Goal: Task Accomplishment & Management: Manage account settings

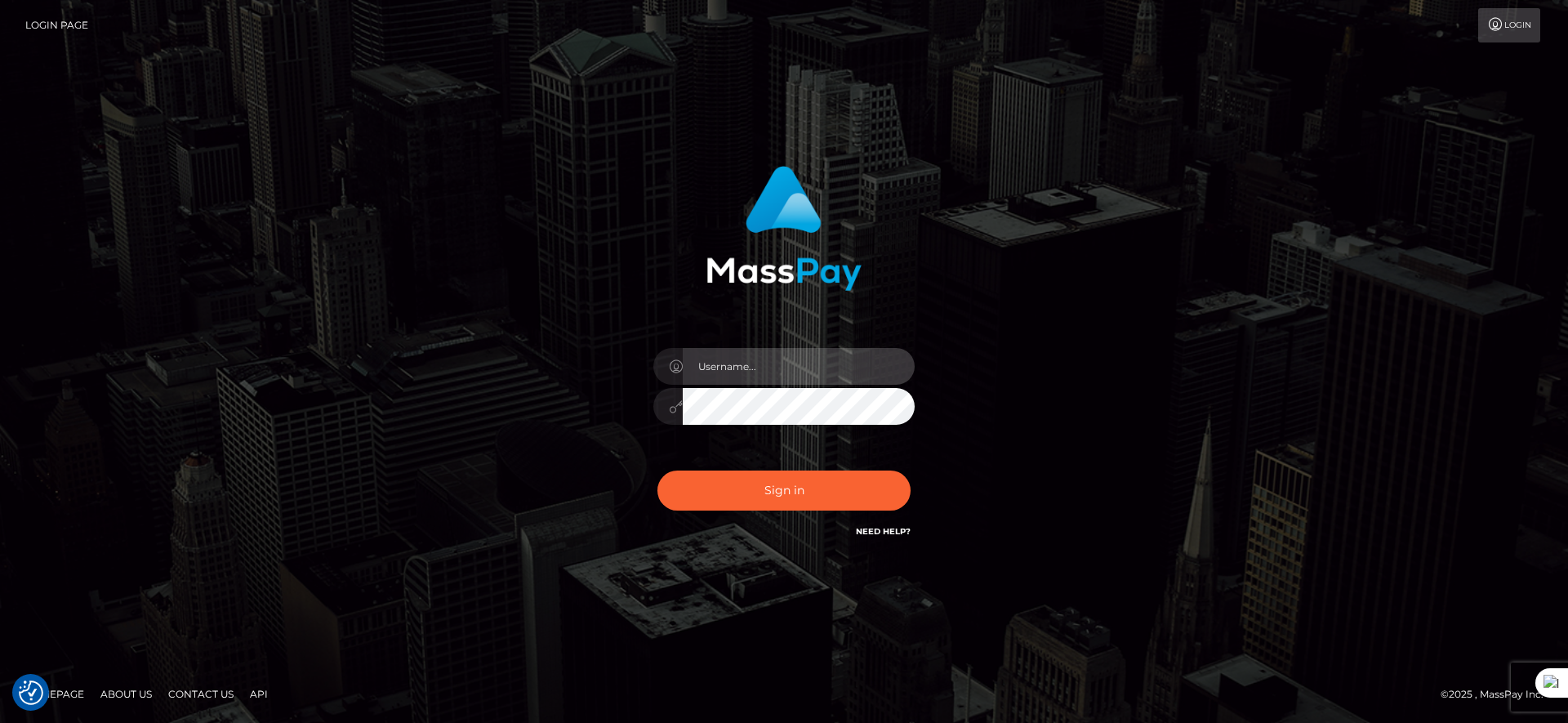
click at [793, 373] on input "text" at bounding box center [798, 366] width 232 height 37
type input "majdh"
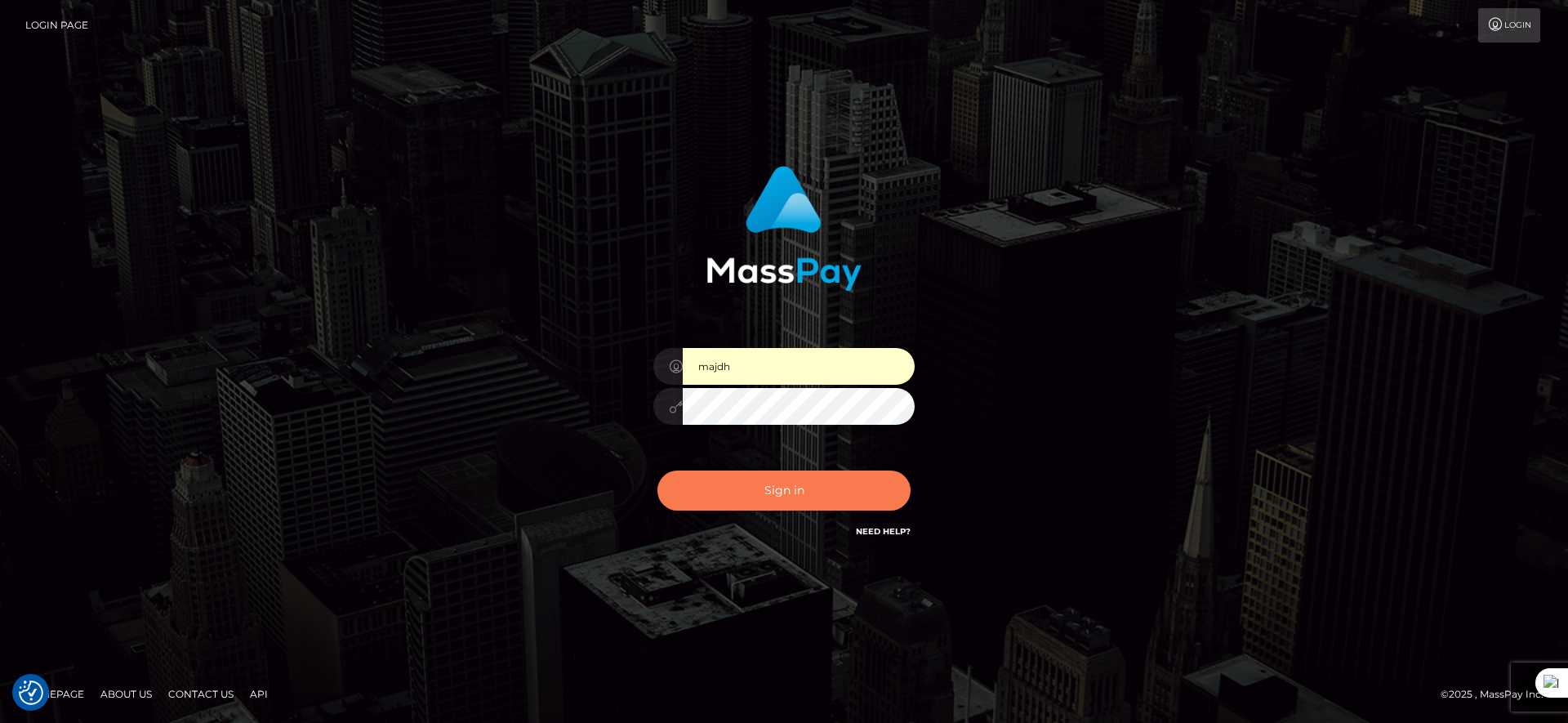
click at [849, 502] on button "Sign in" at bounding box center [784, 490] width 253 height 40
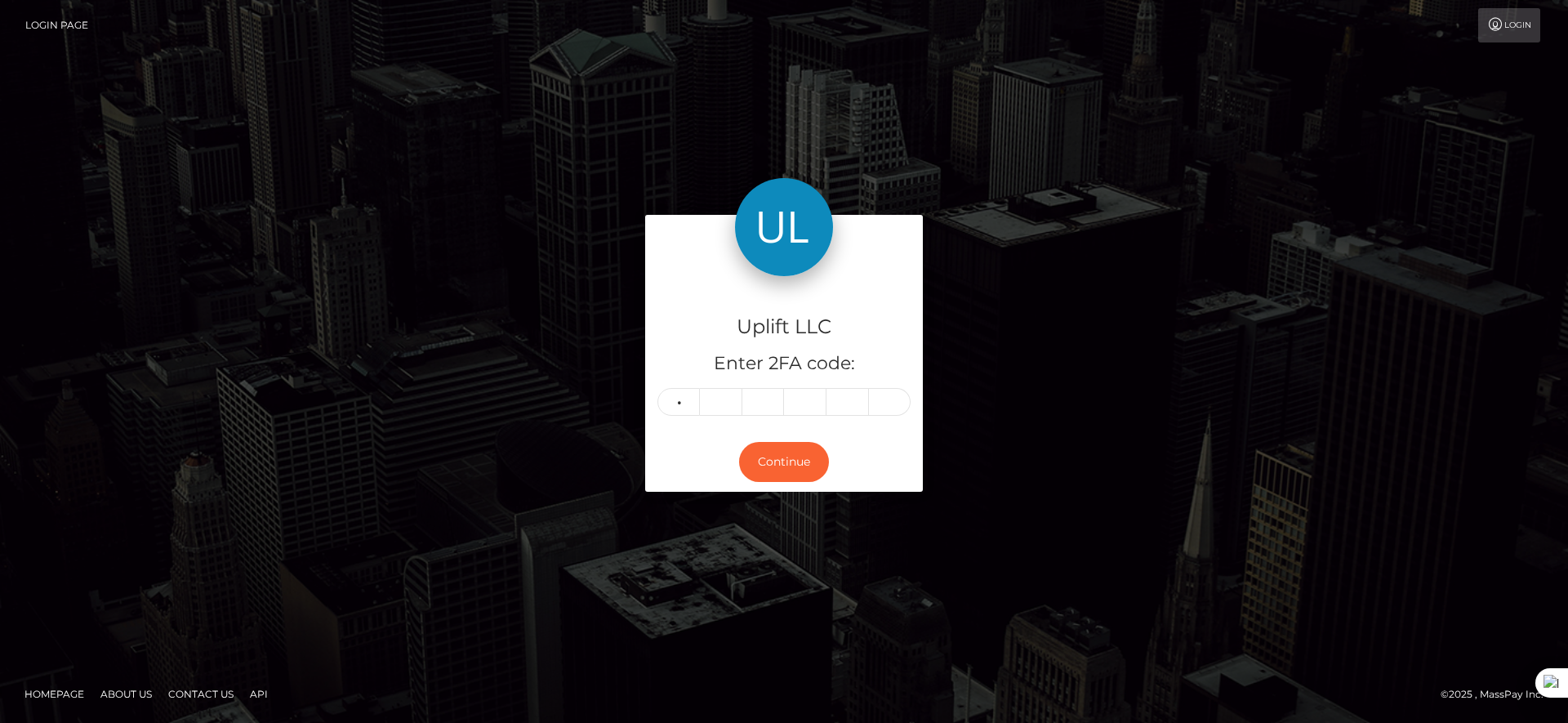
type input "6"
type input "8"
type input "6"
type input "2"
type input "6"
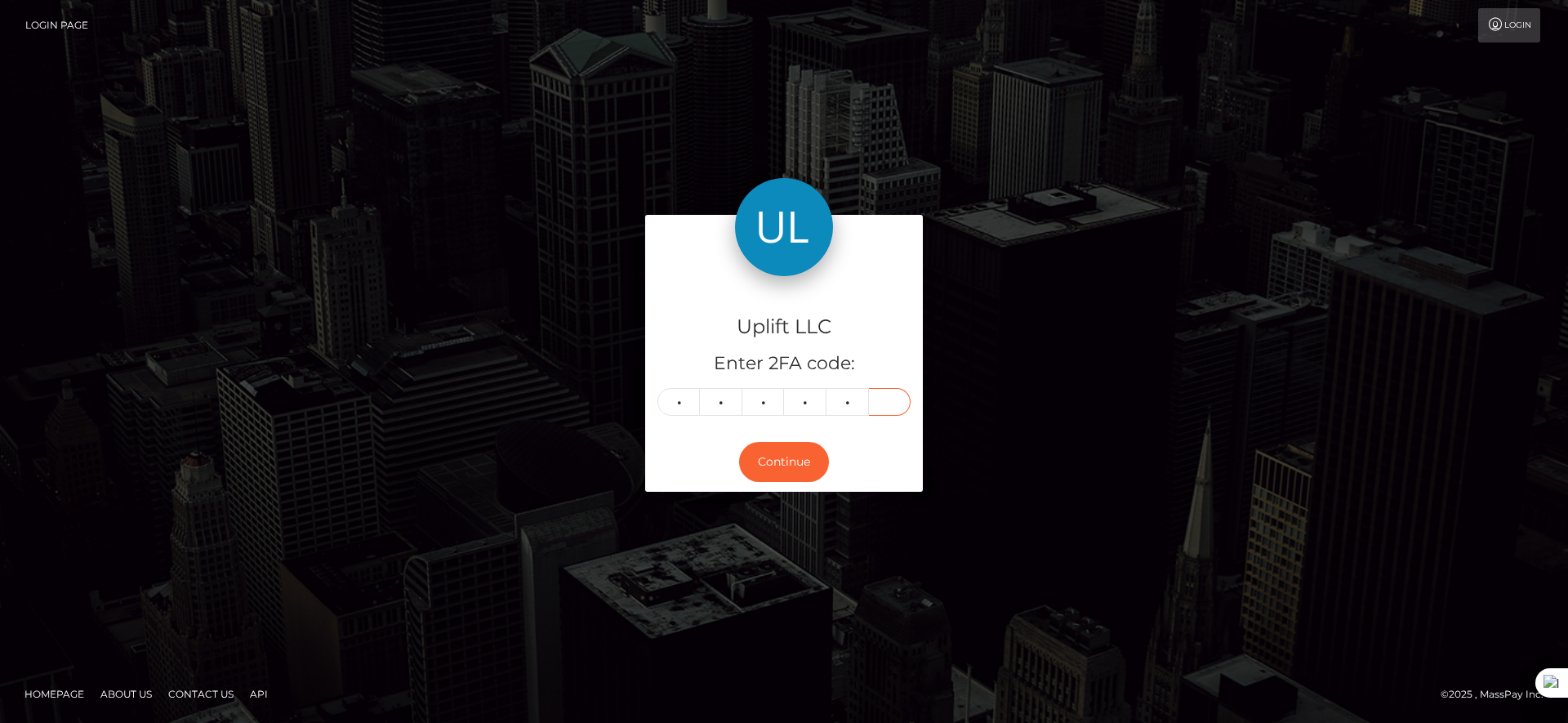
type input "6"
